Goal: Find specific fact: Find contact information

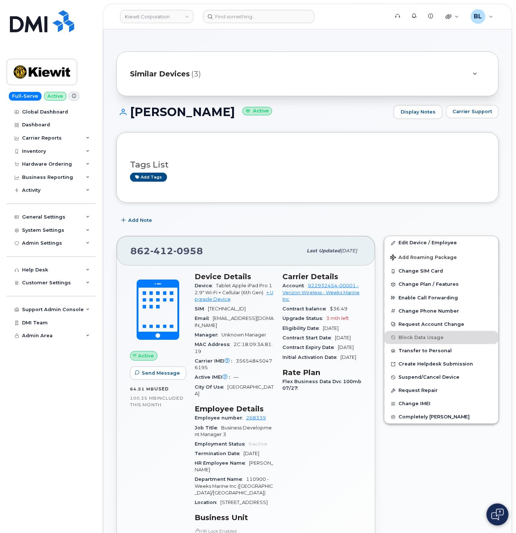
click at [173, 251] on span "412" at bounding box center [188, 251] width 30 height 11
copy span "862 412 0958"
drag, startPoint x: 357, startPoint y: 186, endPoint x: 518, endPoint y: 121, distance: 174.3
click at [357, 186] on div "Tags List Add tags" at bounding box center [307, 167] width 355 height 43
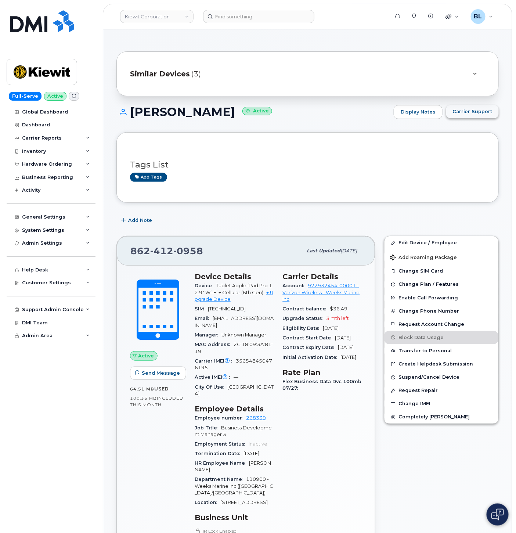
click at [479, 109] on span "Carrier Support" at bounding box center [473, 111] width 40 height 7
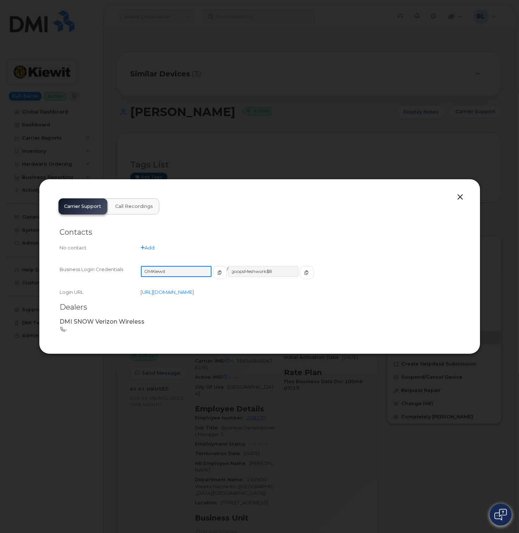
drag, startPoint x: 187, startPoint y: 272, endPoint x: 140, endPoint y: 273, distance: 47.1
click at [140, 273] on div "Business Login Credentials OMKiewit / goopsMeshwork$8" at bounding box center [259, 276] width 399 height 23
click at [276, 268] on input "goopsMeshwork$8" at bounding box center [263, 271] width 71 height 11
drag, startPoint x: 274, startPoint y: 272, endPoint x: 225, endPoint y: 272, distance: 49.6
click at [228, 273] on input "goopsMeshwork$8" at bounding box center [263, 271] width 71 height 11
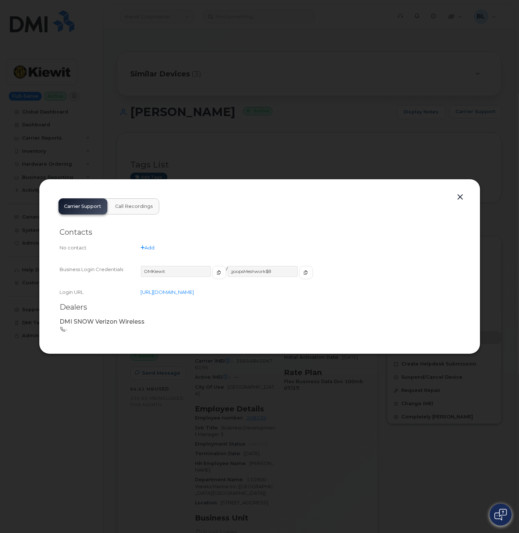
click at [464, 196] on button "button" at bounding box center [460, 197] width 11 height 10
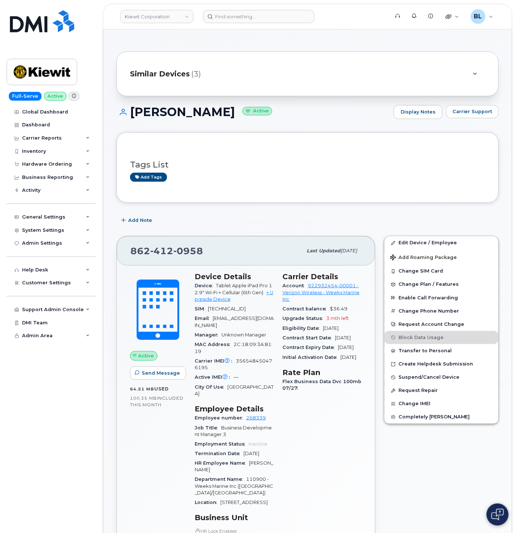
click at [173, 253] on span "0958" at bounding box center [188, 251] width 30 height 11
copy span "862 412 0958"
